Goal: Transaction & Acquisition: Purchase product/service

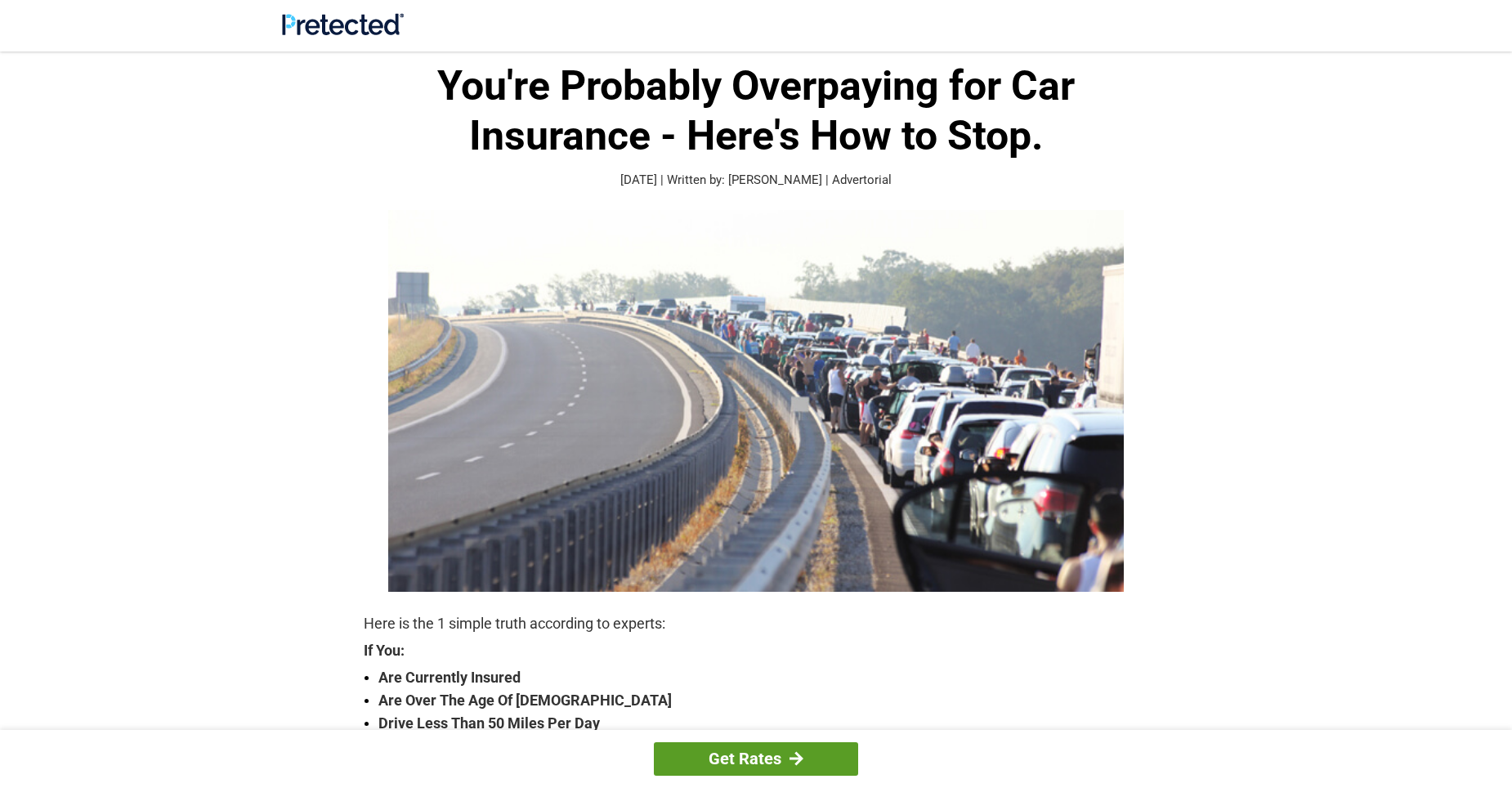
click at [741, 767] on link "Get Rates" at bounding box center [756, 759] width 204 height 34
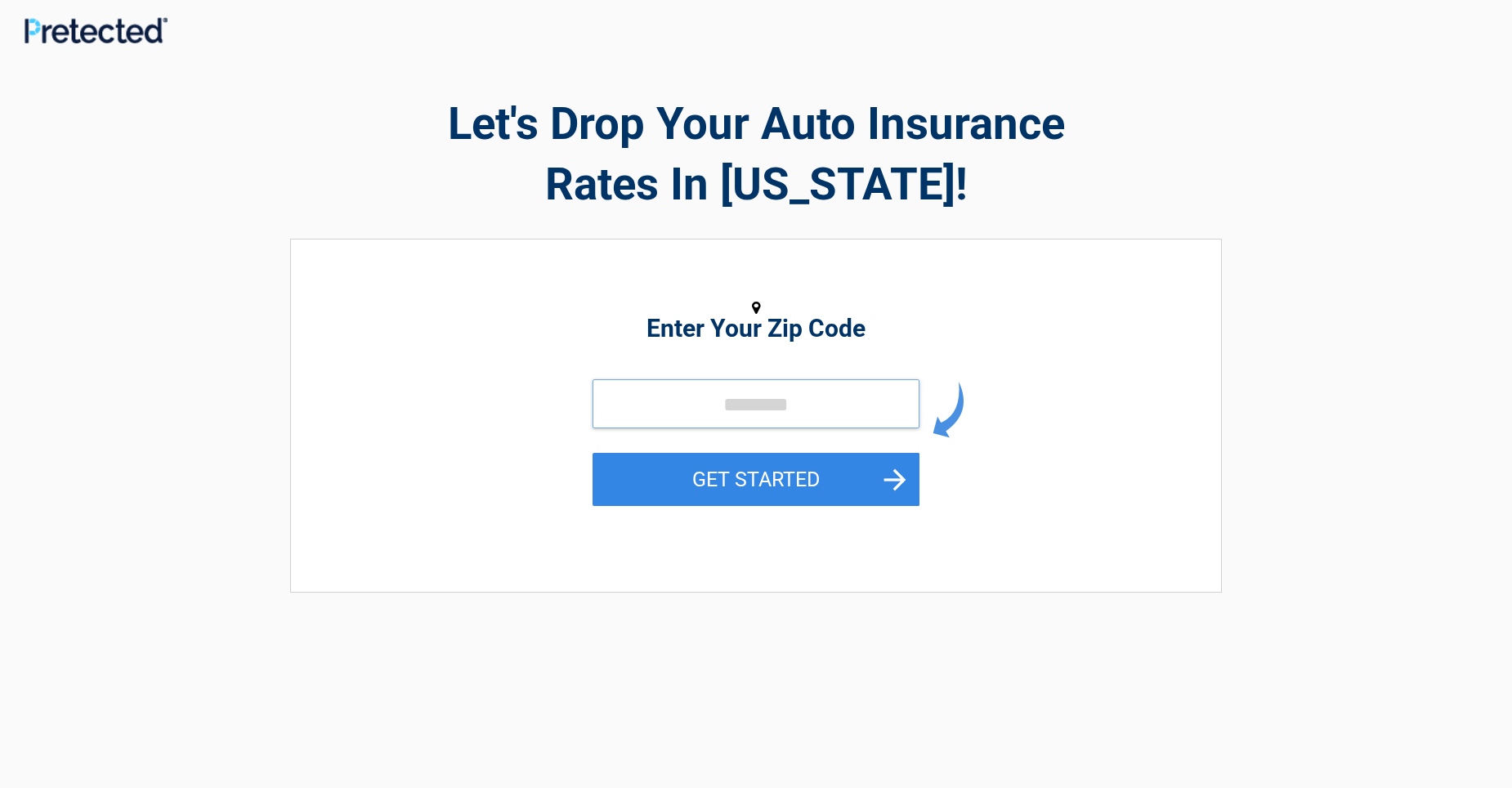
click at [637, 415] on input "tel" at bounding box center [756, 404] width 327 height 49
type input "*****"
click at [888, 479] on button "GET STARTED" at bounding box center [756, 479] width 327 height 53
